Goal: Information Seeking & Learning: Find specific page/section

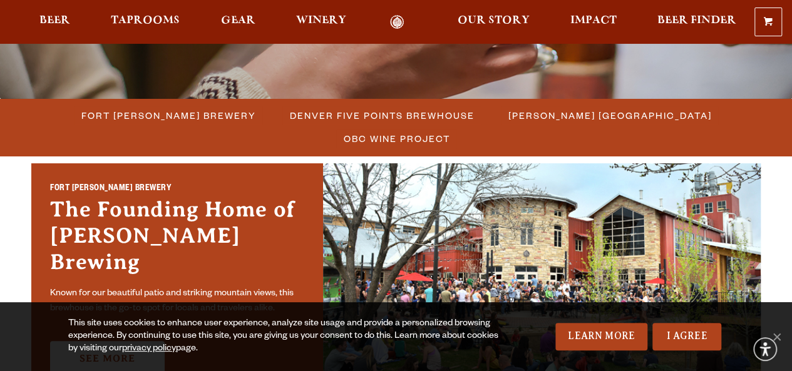
scroll to position [310, 0]
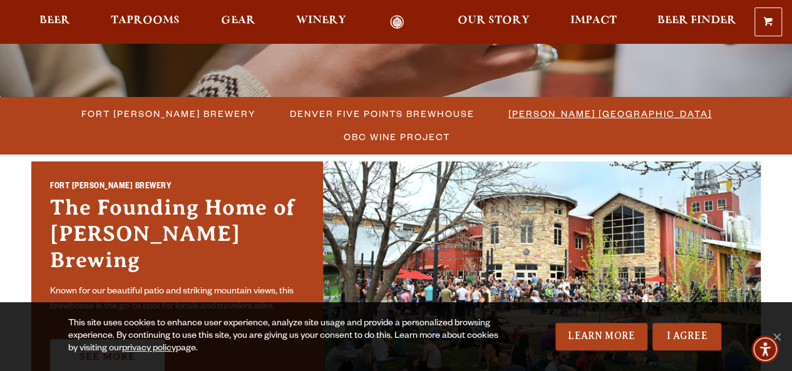
click at [509, 112] on span "[PERSON_NAME] [GEOGRAPHIC_DATA]" at bounding box center [611, 114] width 204 height 18
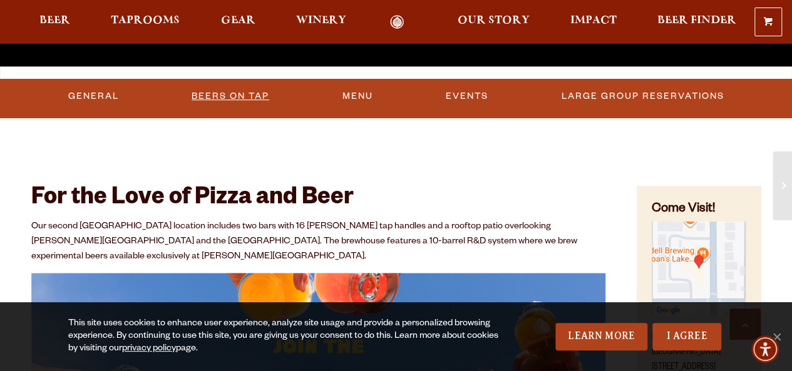
click at [235, 101] on link "Beers On Tap" at bounding box center [231, 96] width 88 height 29
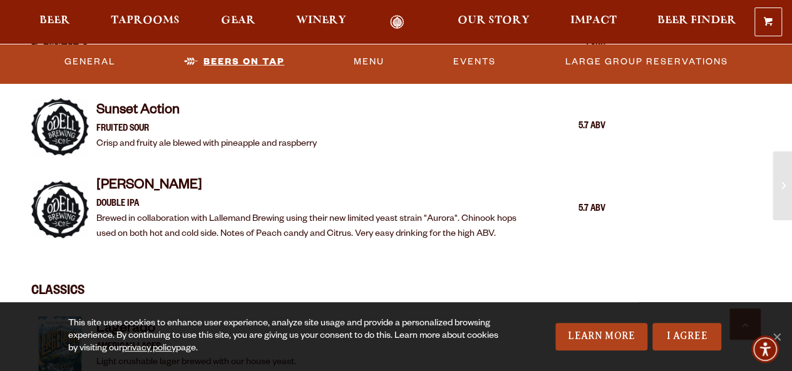
scroll to position [1760, 0]
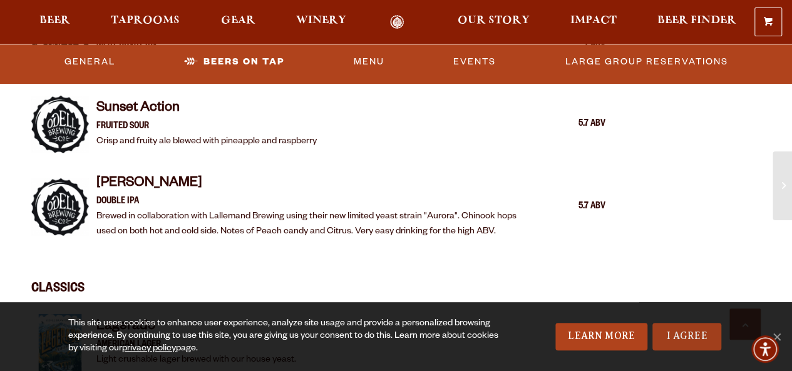
click at [715, 340] on link "I Agree" at bounding box center [687, 337] width 69 height 28
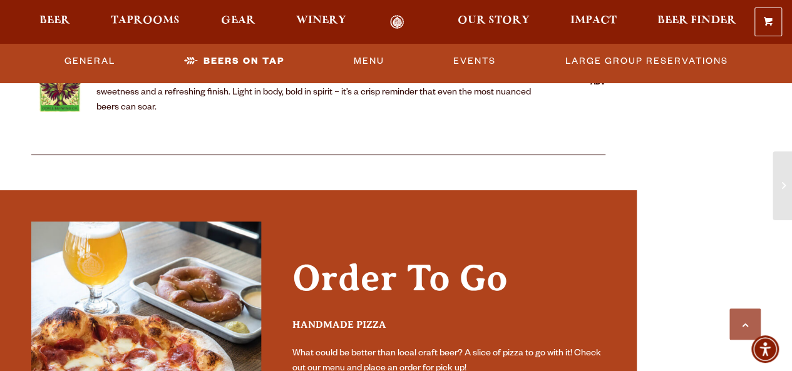
scroll to position [2453, 0]
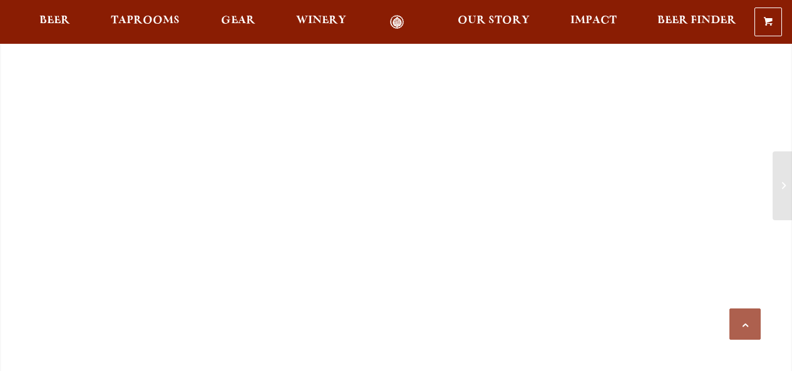
scroll to position [2453, 0]
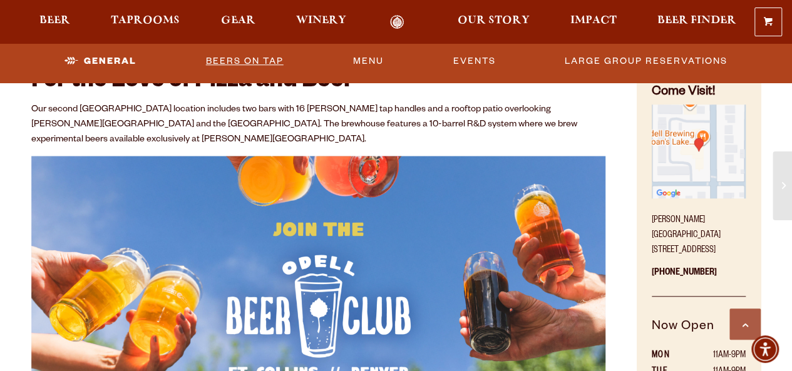
click at [257, 66] on link "Beers On Tap" at bounding box center [245, 61] width 88 height 29
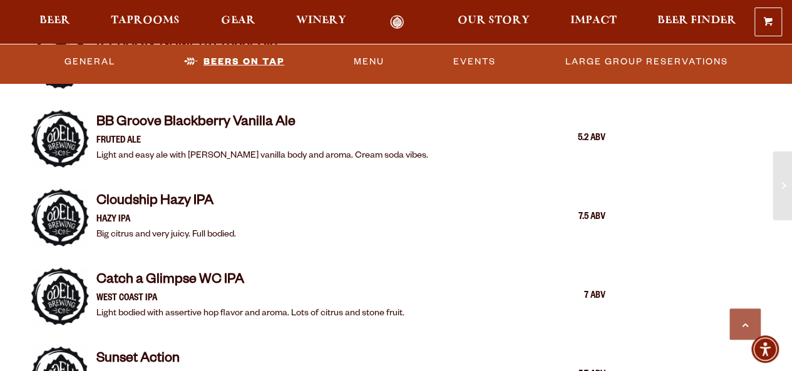
scroll to position [1510, 0]
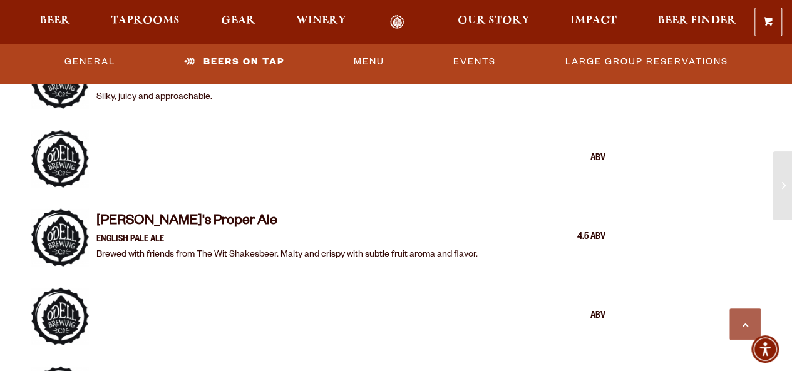
scroll to position [1329, 0]
